Goal: Check status

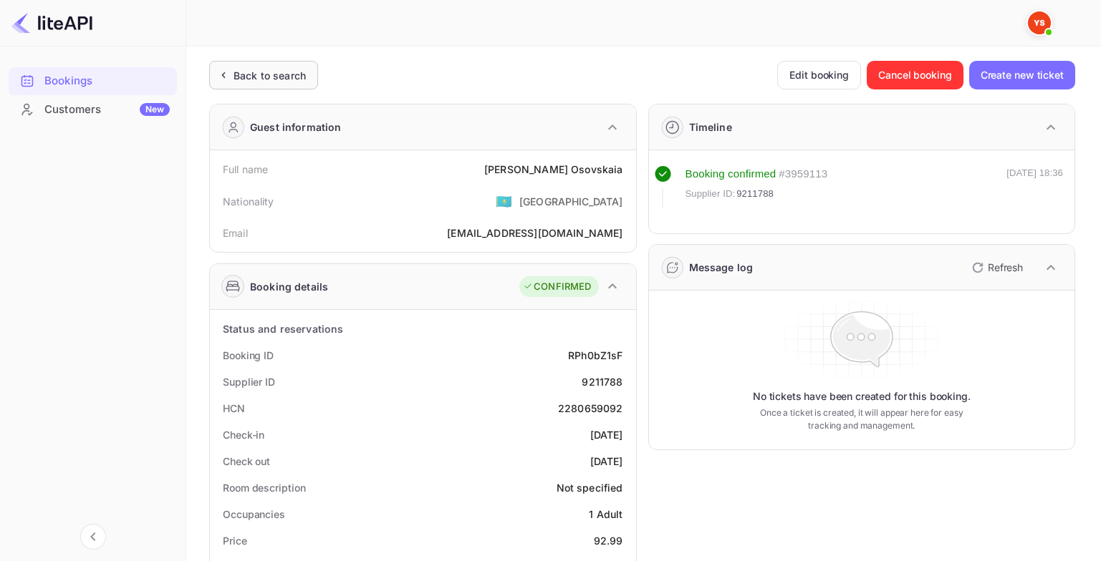
click at [294, 74] on div "Back to search" at bounding box center [269, 75] width 72 height 15
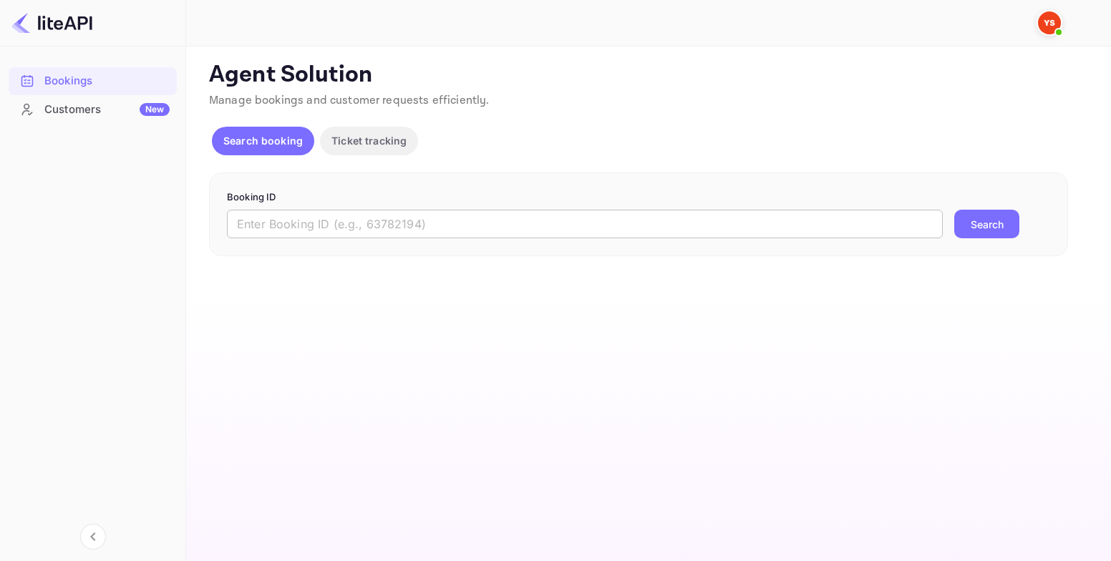
click at [521, 228] on input "text" at bounding box center [585, 224] width 716 height 29
paste input "9248474"
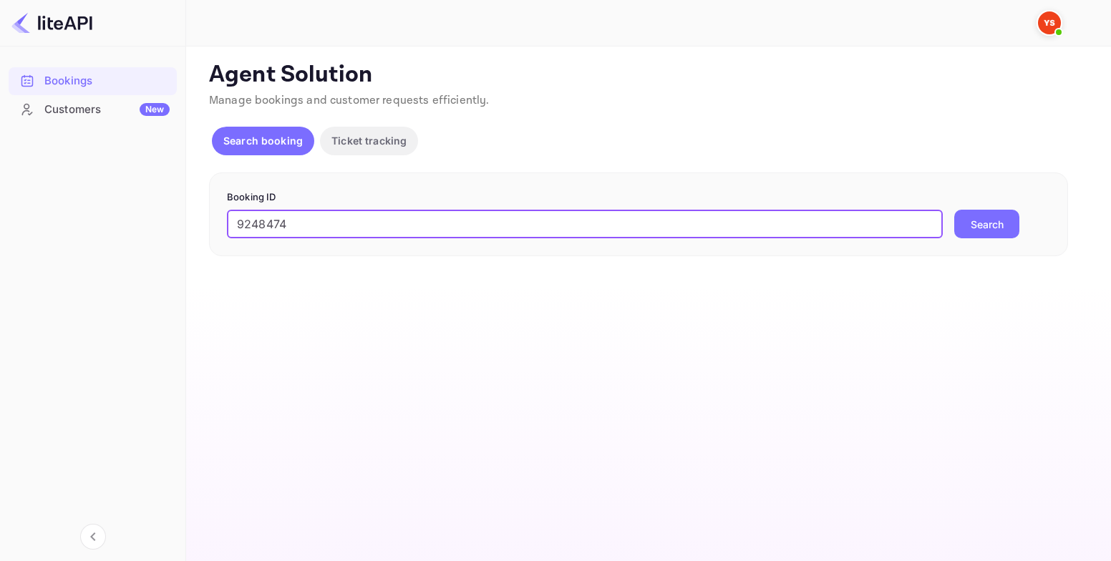
type input "9248474"
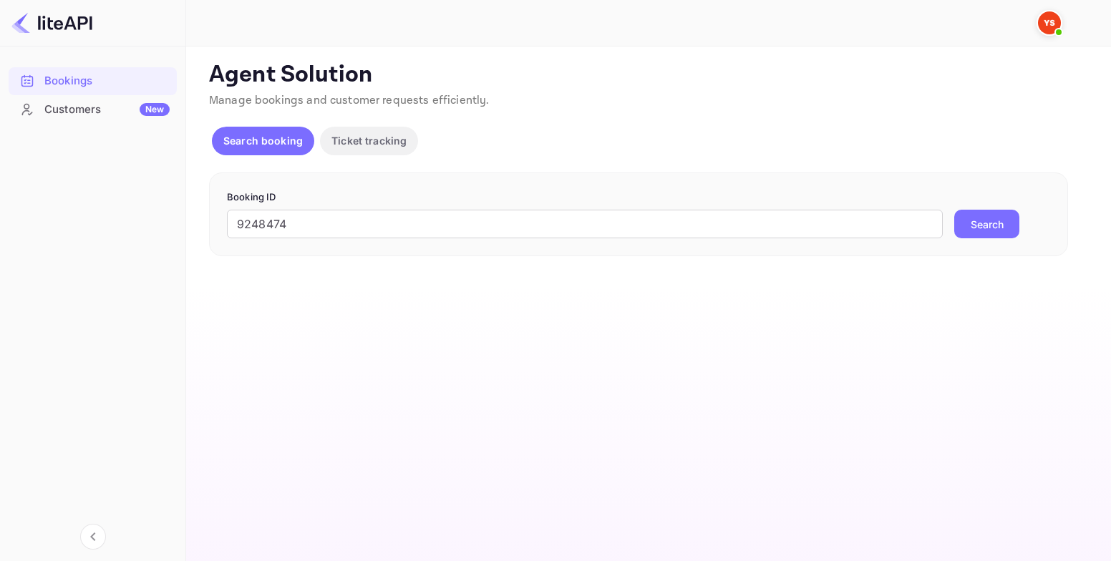
click at [978, 225] on button "Search" at bounding box center [987, 224] width 65 height 29
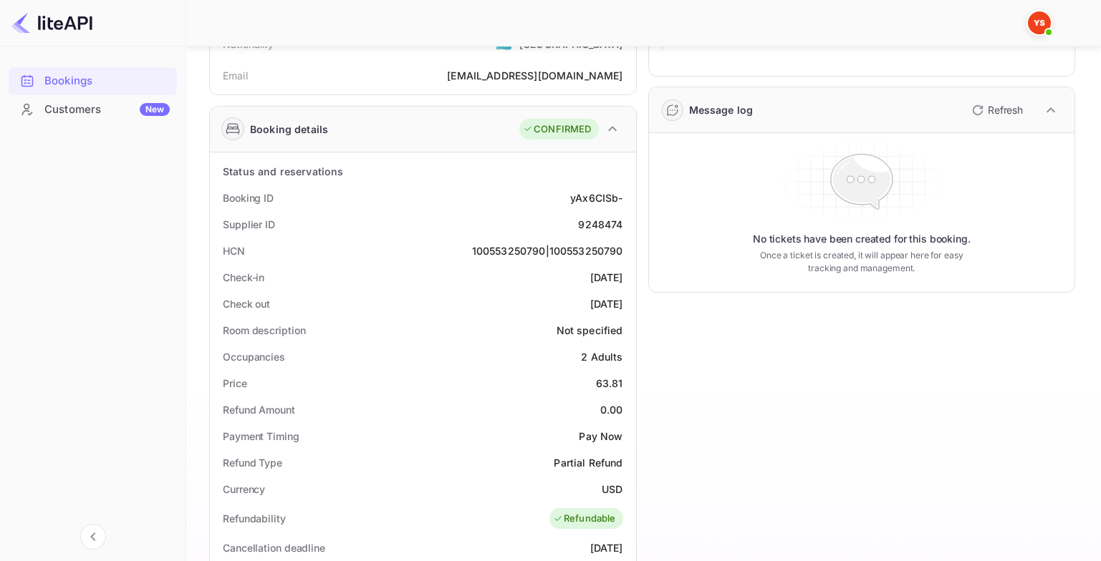
scroll to position [286, 0]
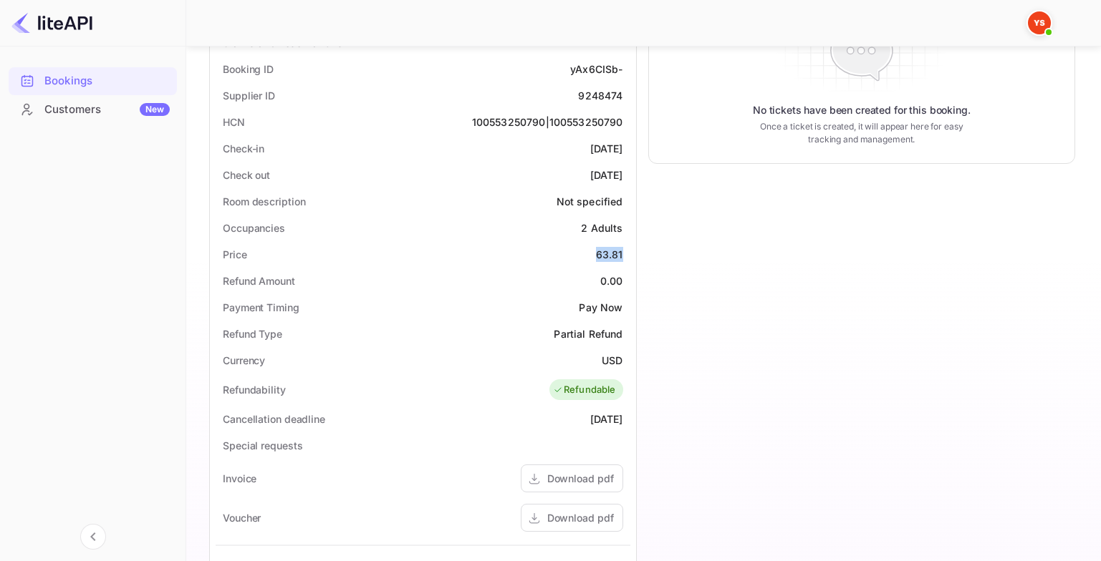
drag, startPoint x: 609, startPoint y: 253, endPoint x: 623, endPoint y: 254, distance: 13.7
click at [623, 254] on div "Price 63.81" at bounding box center [423, 254] width 415 height 26
copy div "63.81"
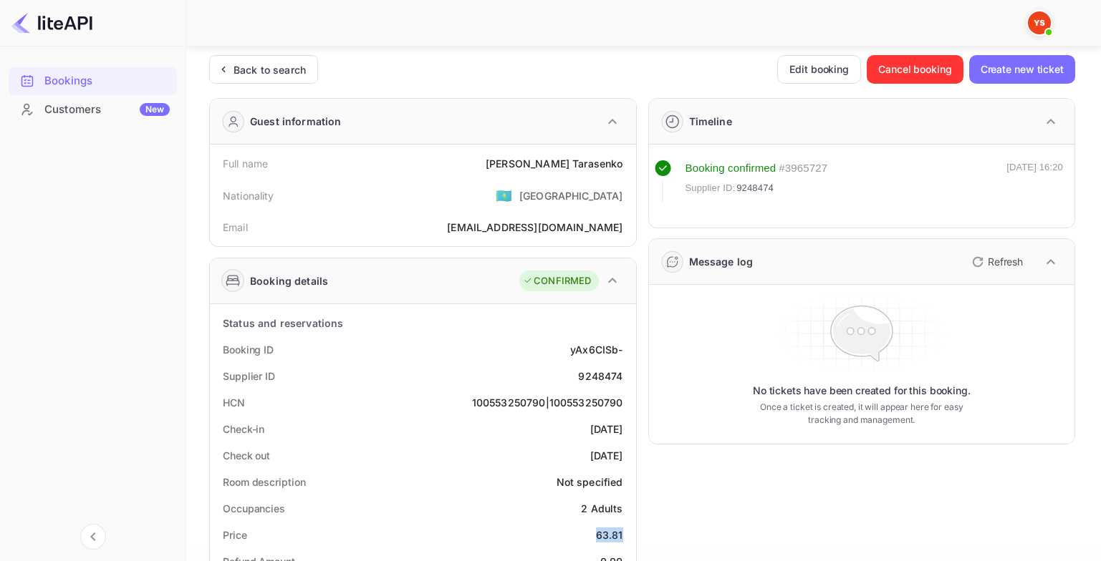
scroll to position [0, 0]
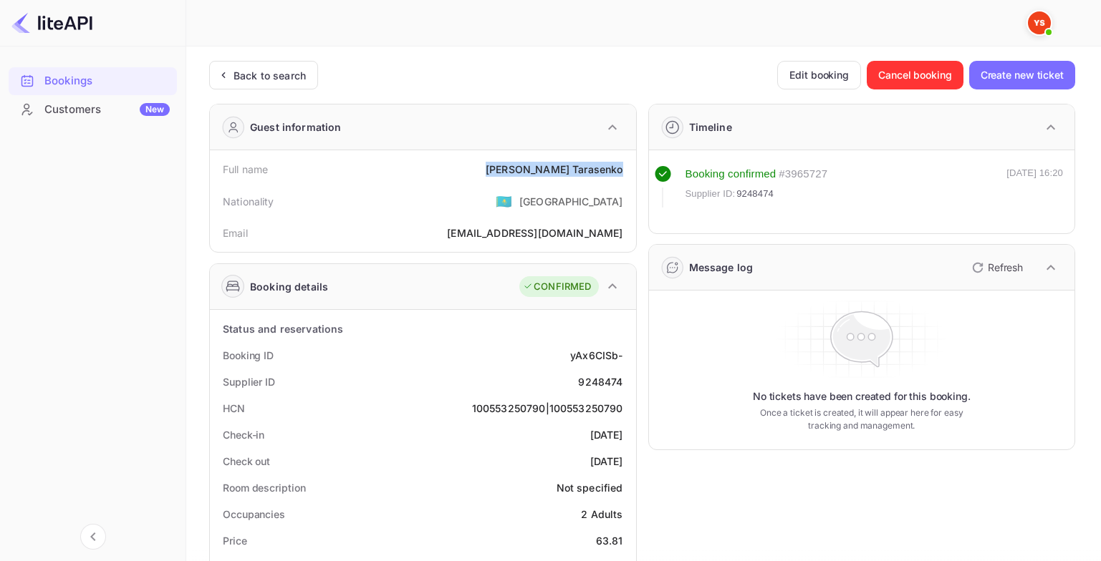
drag, startPoint x: 543, startPoint y: 171, endPoint x: 626, endPoint y: 173, distance: 83.1
click at [626, 173] on div "Full name [PERSON_NAME]" at bounding box center [423, 169] width 415 height 26
copy div "[PERSON_NAME]"
